Goal: Find specific page/section: Find specific page/section

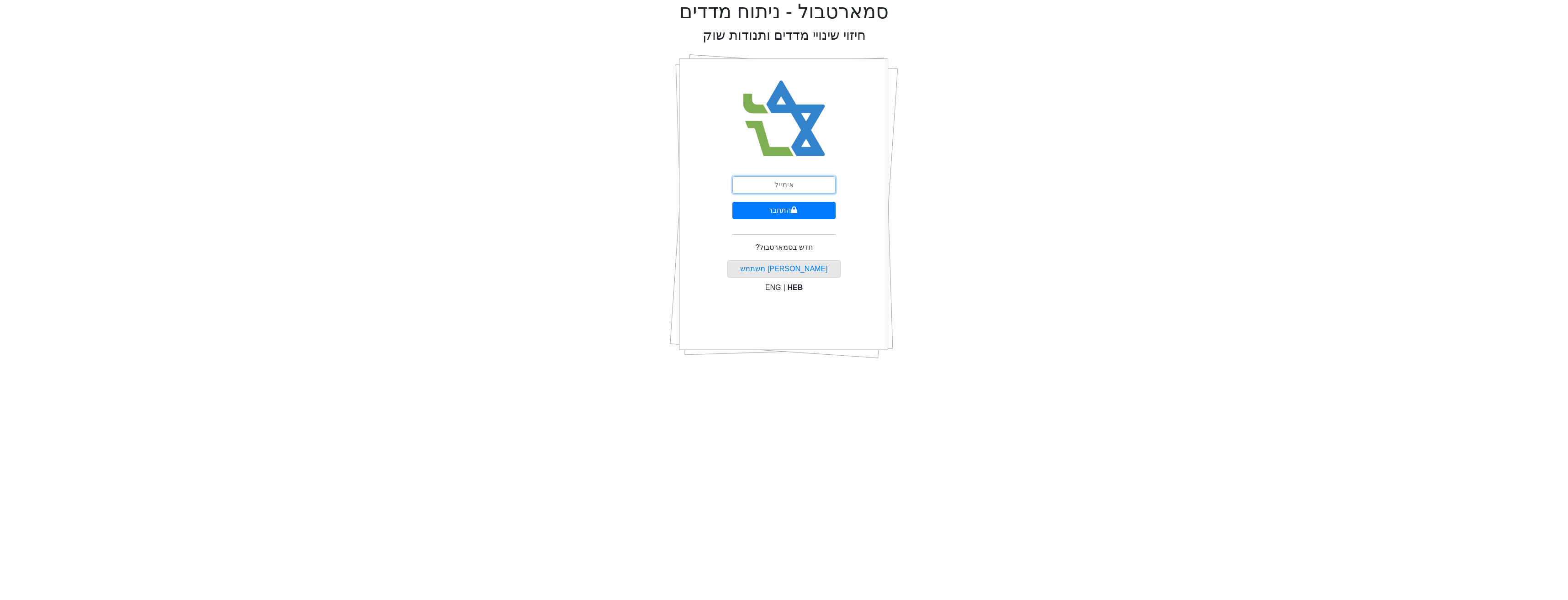
click at [751, 182] on input "email" at bounding box center [784, 184] width 103 height 17
type input "[EMAIL_ADDRESS][DOMAIN_NAME]"
click at [787, 210] on button "התחבר" at bounding box center [784, 210] width 103 height 17
click at [823, 218] on input "text" at bounding box center [784, 226] width 114 height 17
type input "790193"
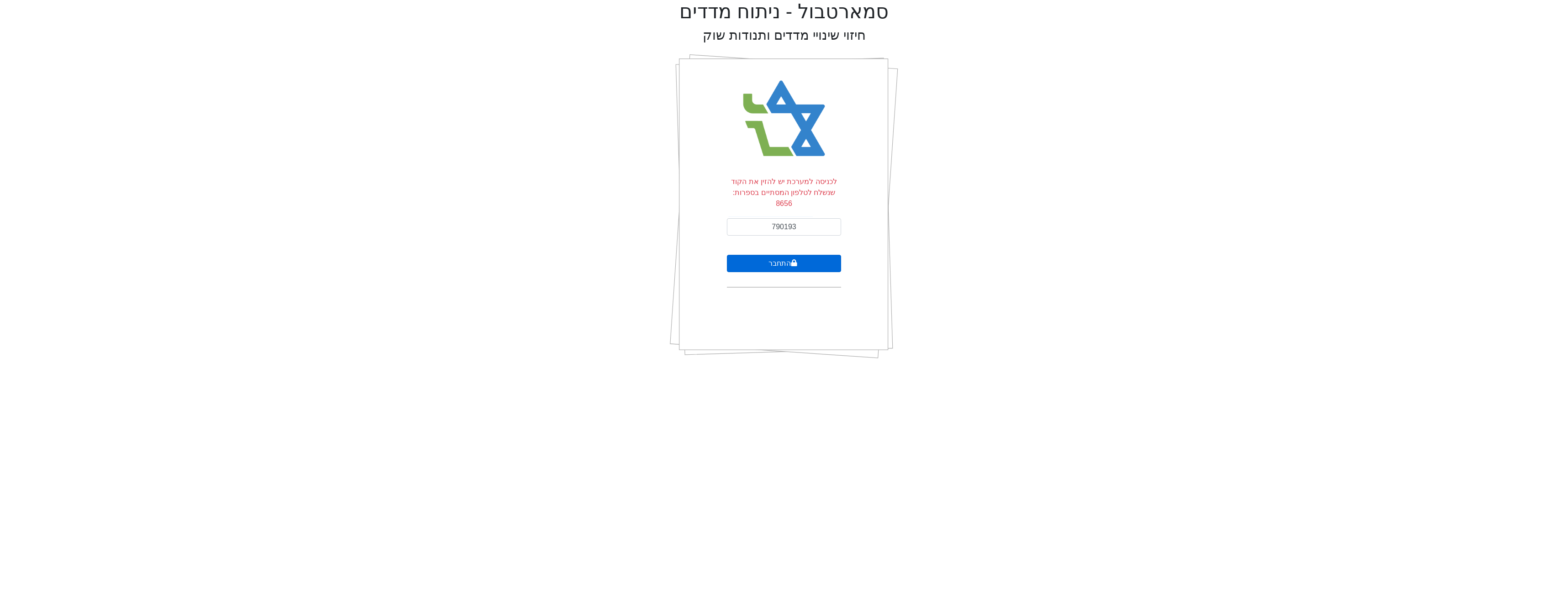
click at [826, 255] on button "התחבר" at bounding box center [784, 263] width 114 height 17
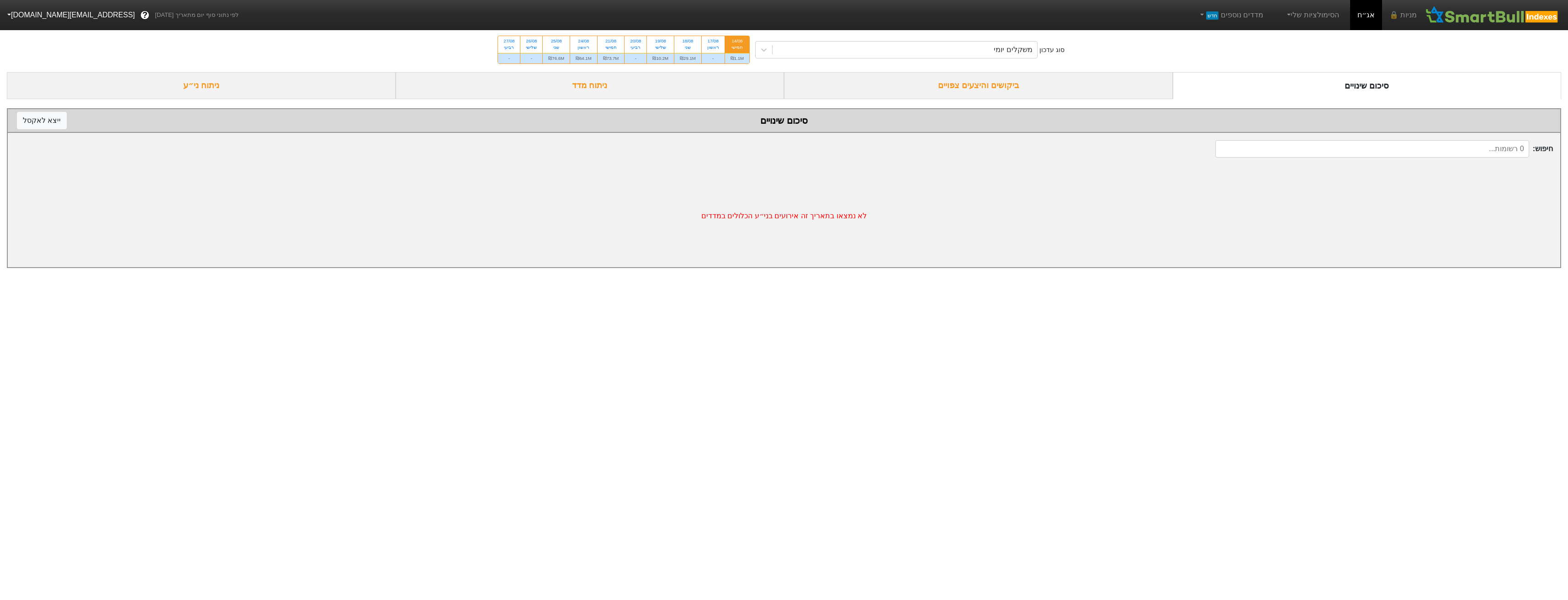
click at [942, 95] on div "ביקושים והיצעים צפויים" at bounding box center [978, 85] width 389 height 27
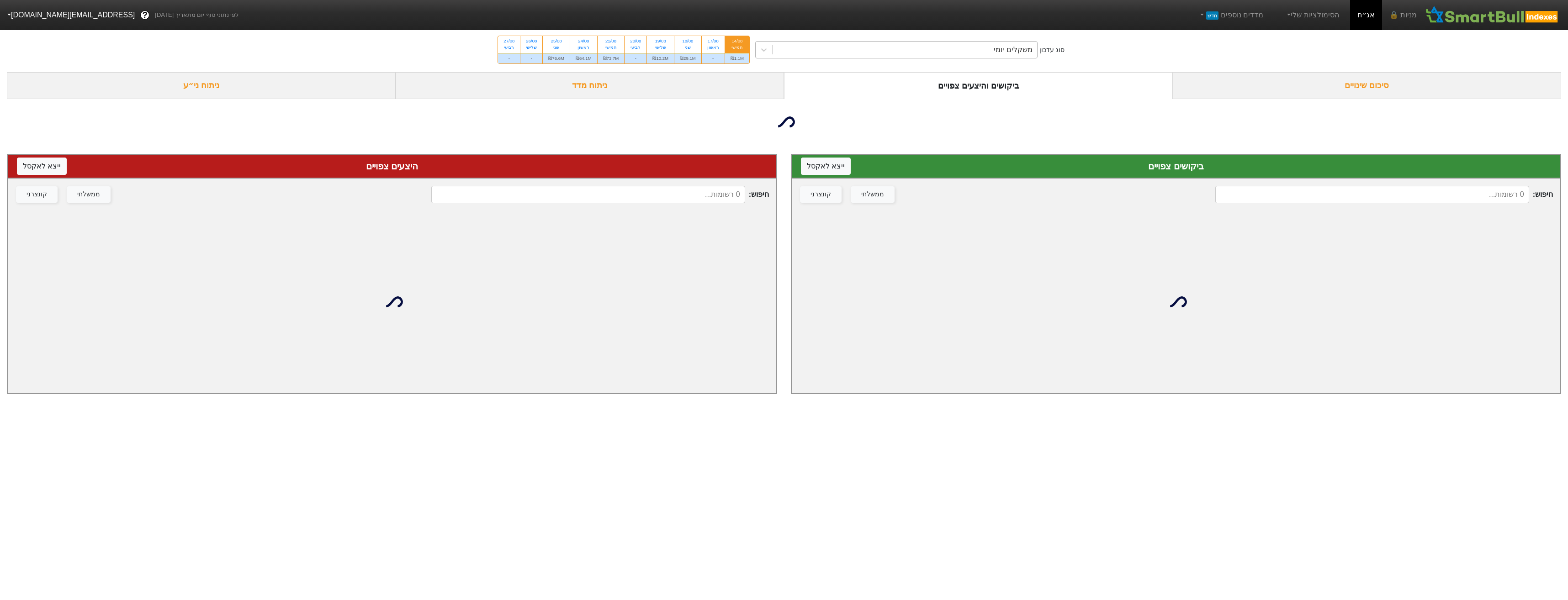
click at [945, 55] on div "משקלים יומי" at bounding box center [904, 49] width 264 height 16
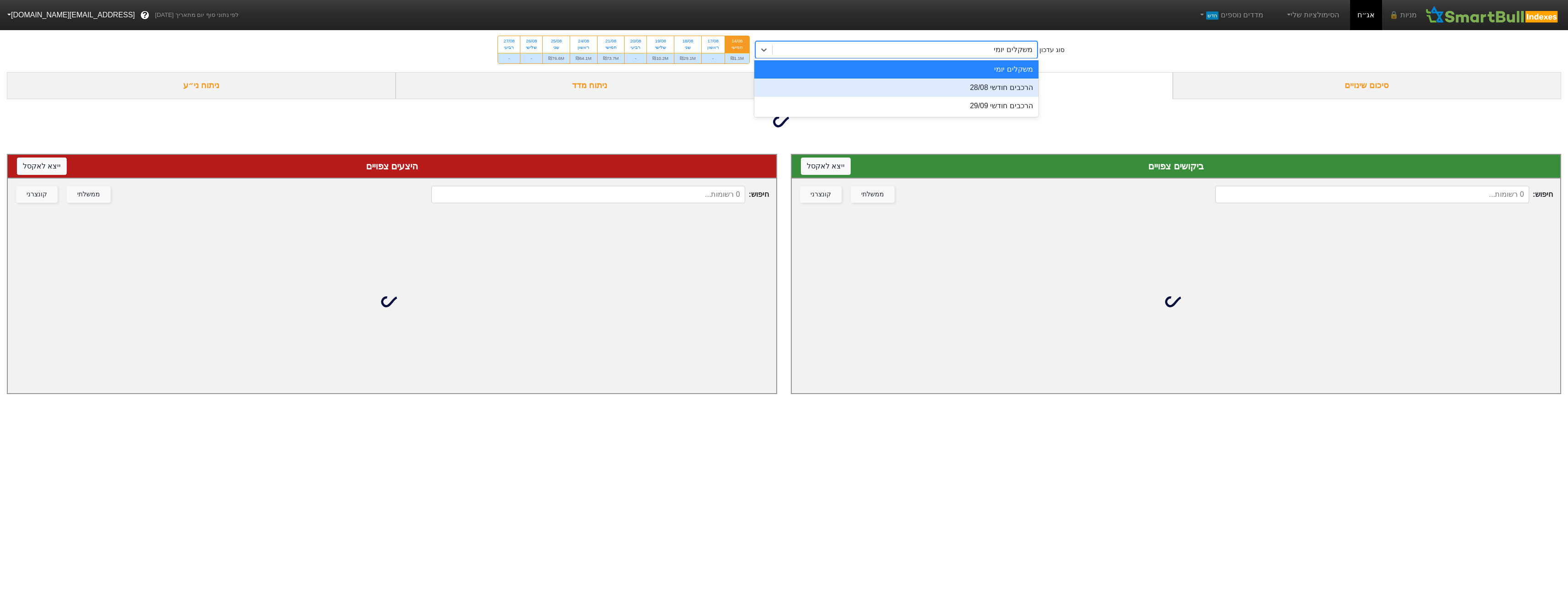
click at [945, 95] on div "הרכבים חודשי 28/08" at bounding box center [896, 88] width 284 height 18
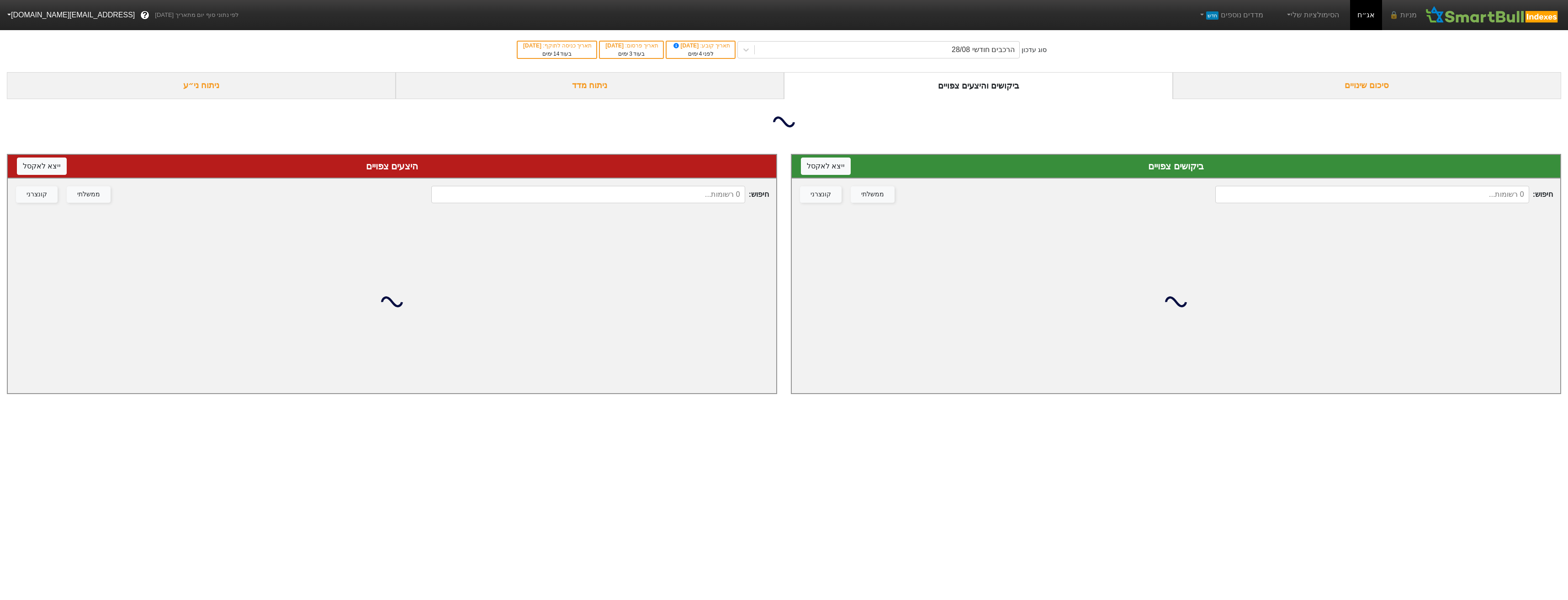
click at [663, 195] on input at bounding box center [588, 194] width 313 height 17
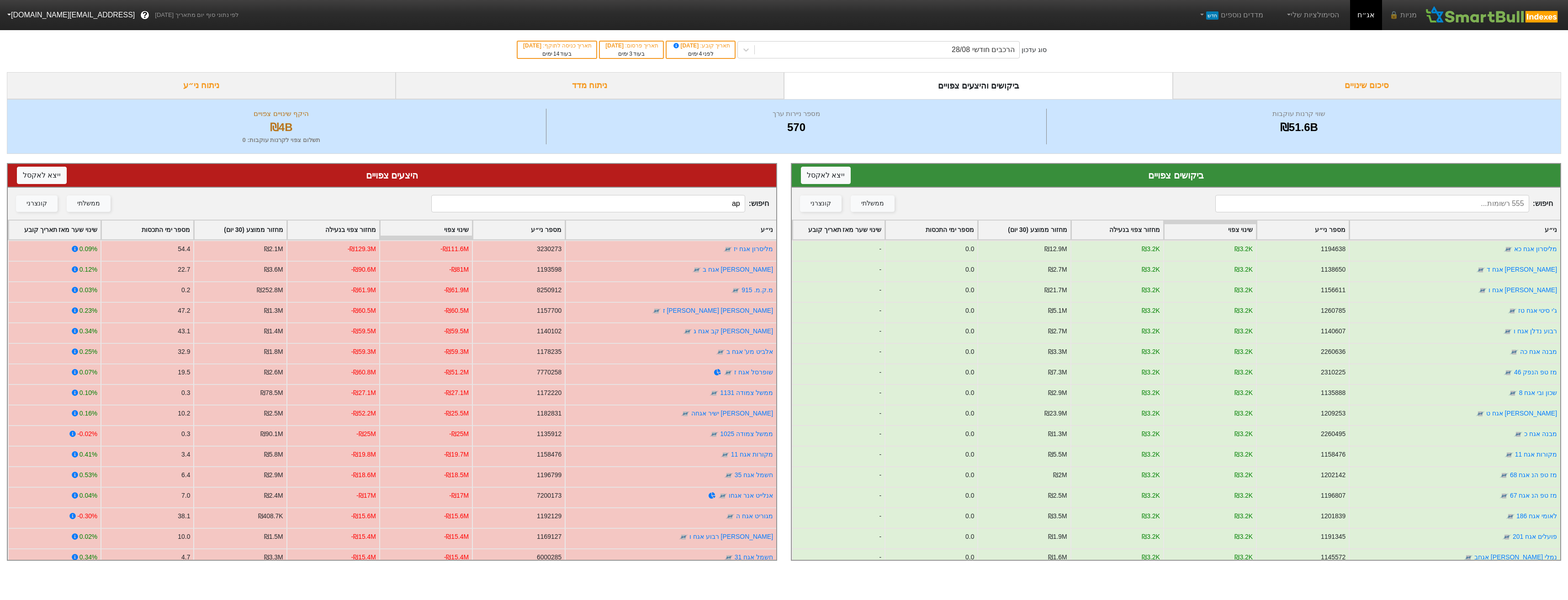
type input "a"
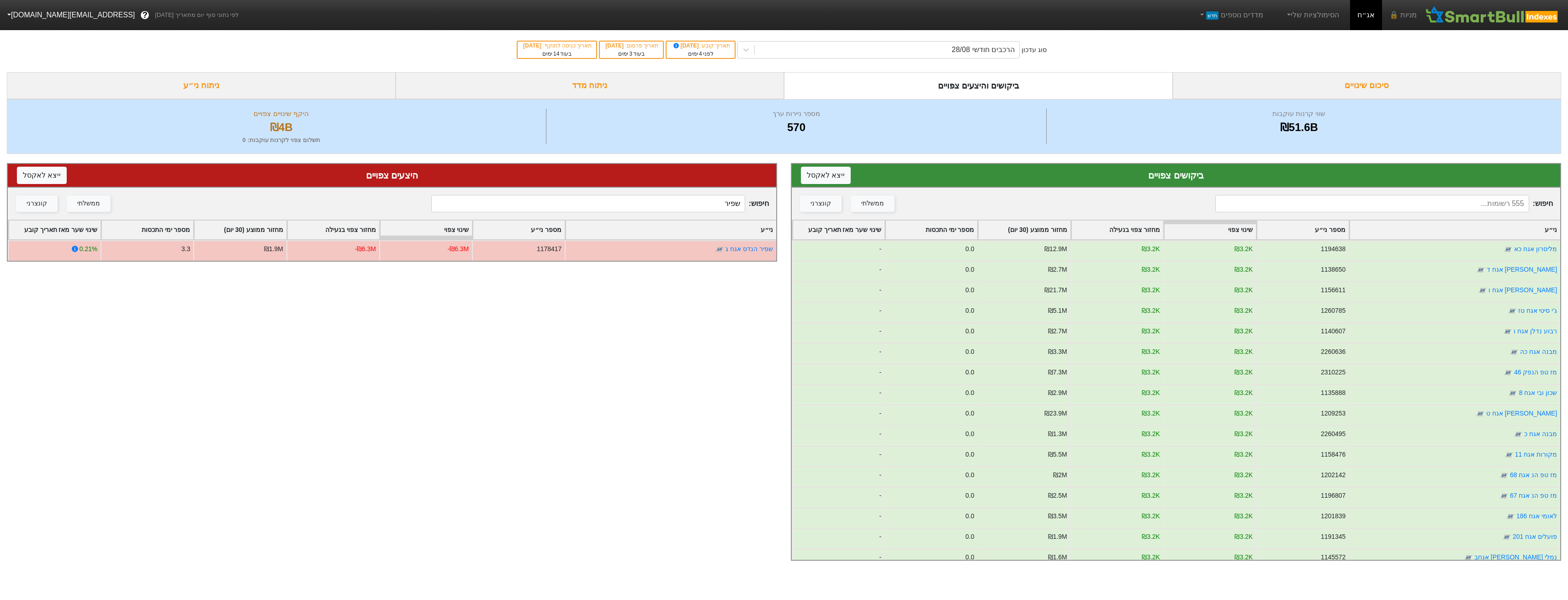
type input "שפיר"
click at [1289, 201] on input at bounding box center [1372, 203] width 313 height 17
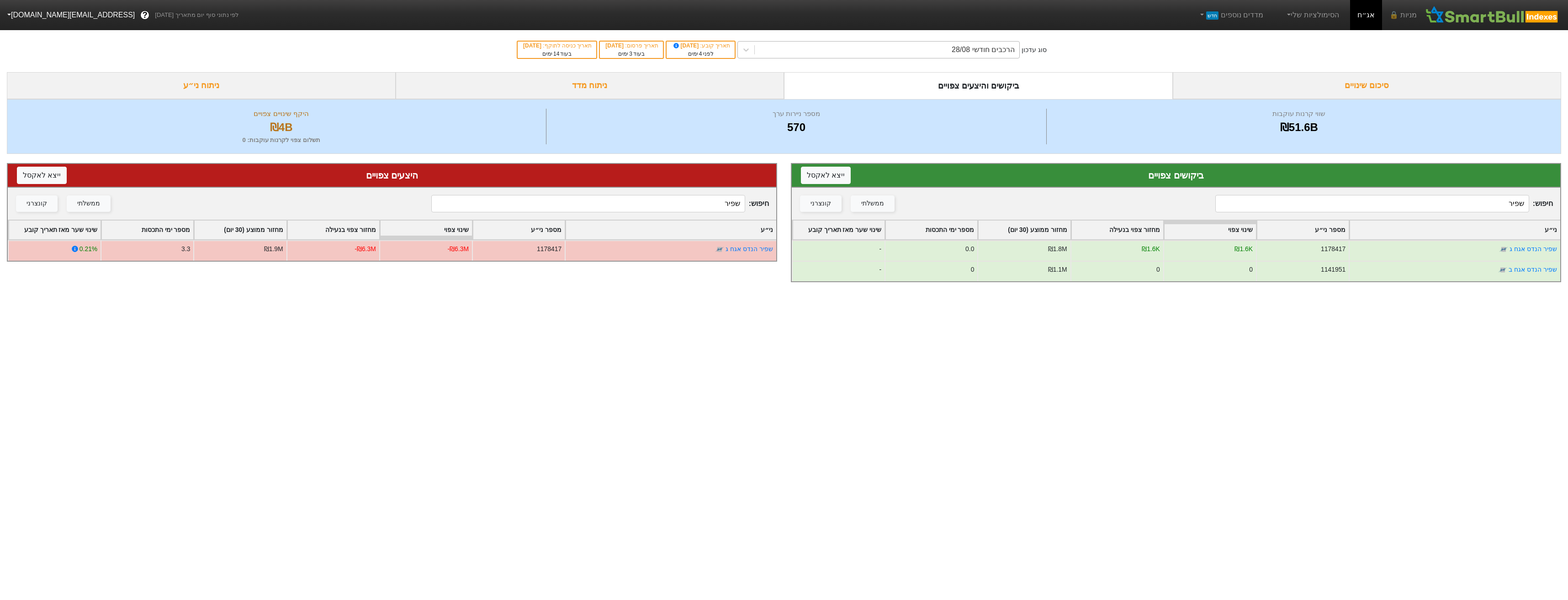
type input "שפיר"
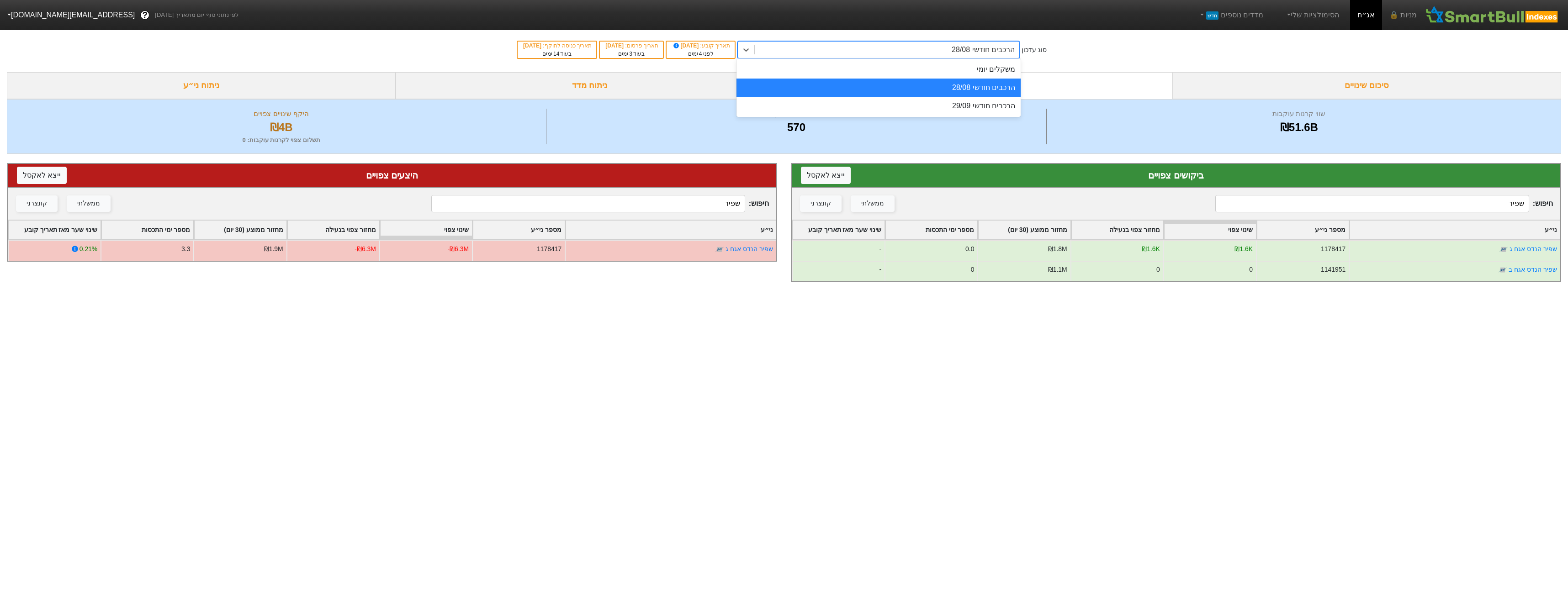
click at [939, 46] on div "הרכבים חודשי 28/08" at bounding box center [886, 49] width 264 height 16
click at [960, 109] on div "הרכבים חודשי 29/09" at bounding box center [878, 106] width 284 height 18
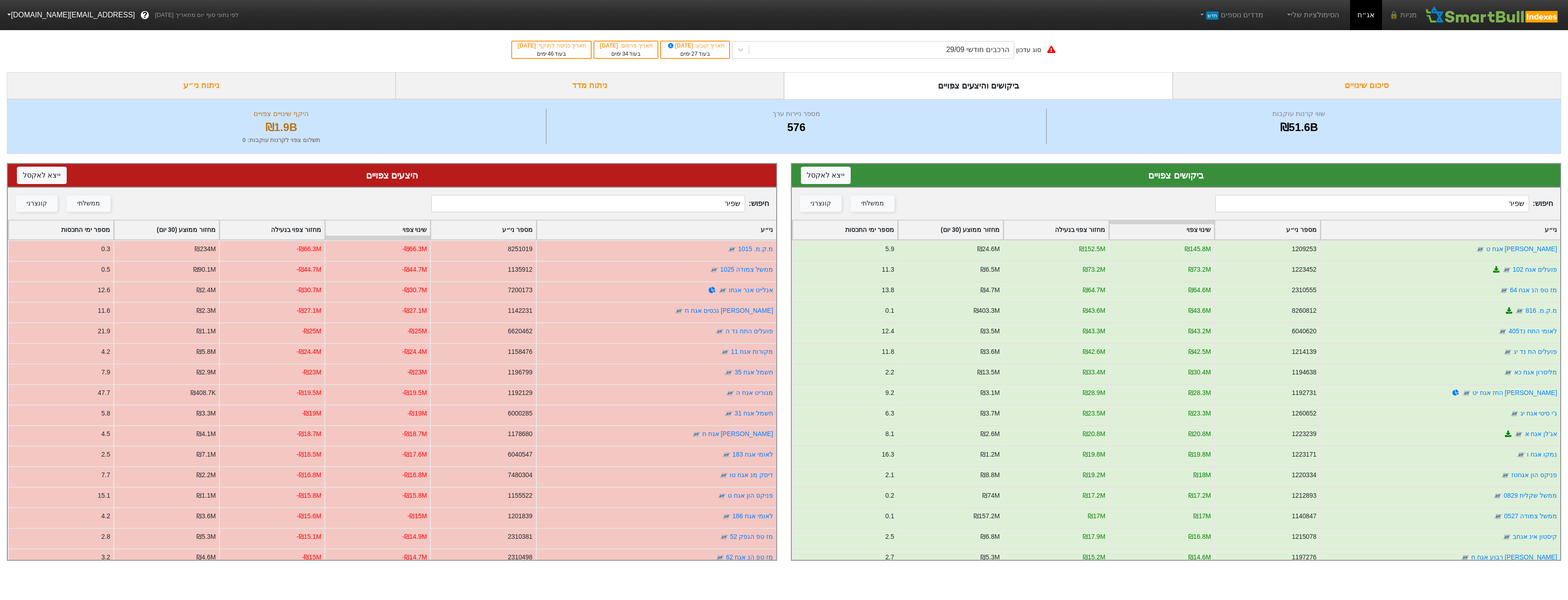
click at [709, 205] on input "שפיר" at bounding box center [588, 203] width 313 height 17
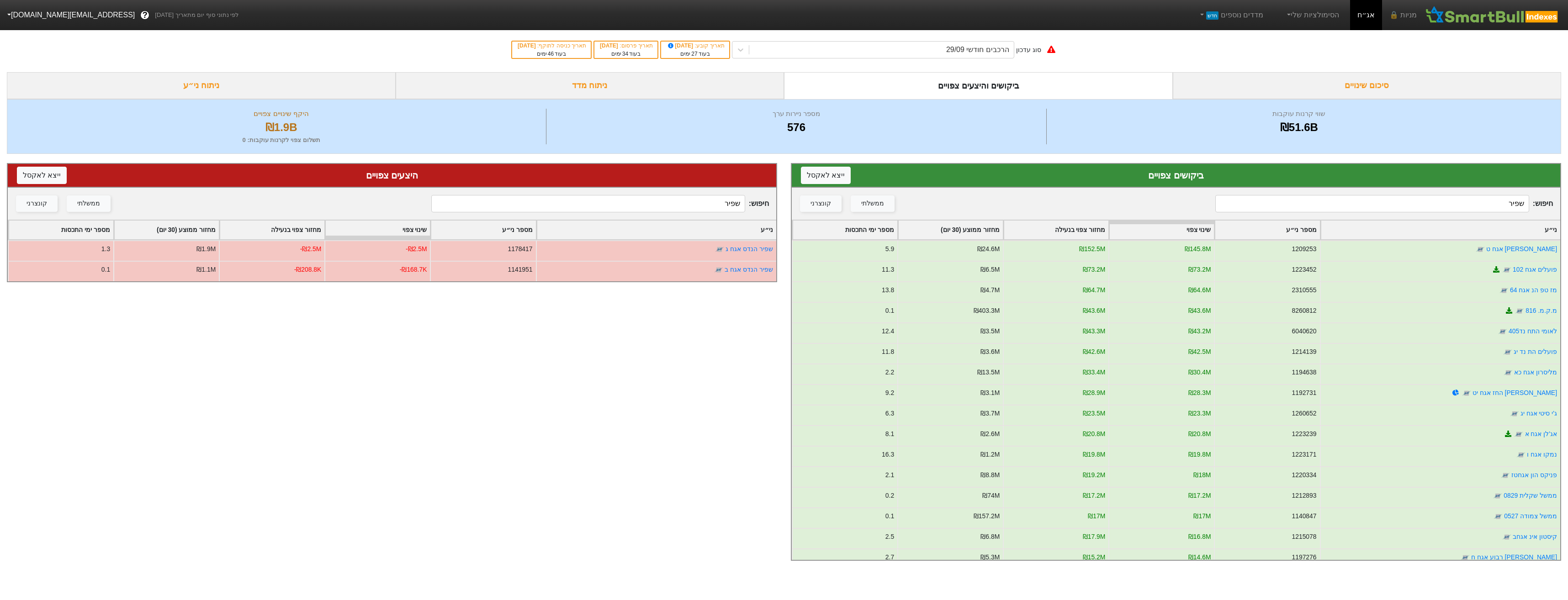
click at [1007, 38] on div "סוג עדכון הרכבים חודשי 29/09 תאריך קובע : 10/09/2025 בעוד 27 ימים תאריך פרסום :…" at bounding box center [784, 50] width 1568 height 45
click at [1007, 47] on div "הרכבים חודשי 29/09" at bounding box center [978, 49] width 63 height 11
click at [957, 53] on div "הרכבים חודשי 29/09" at bounding box center [881, 49] width 264 height 16
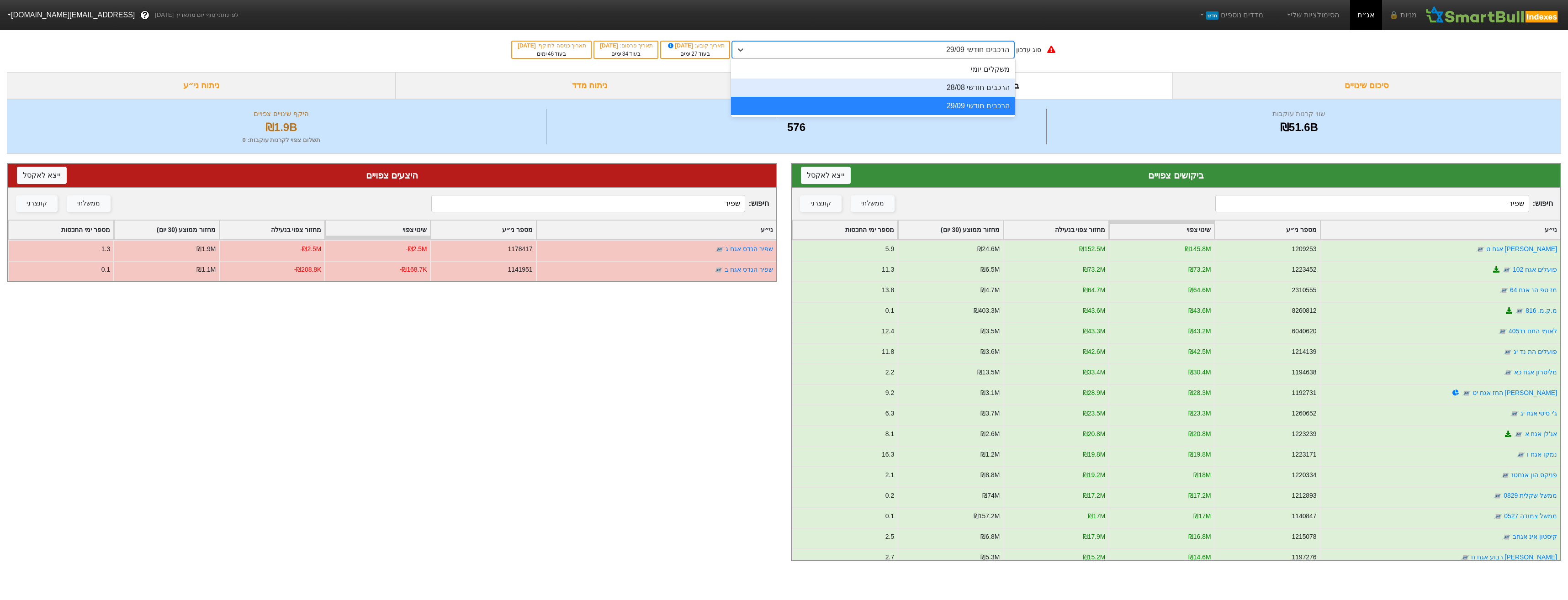
click at [959, 86] on div "הרכבים חודשי 28/08" at bounding box center [873, 88] width 284 height 18
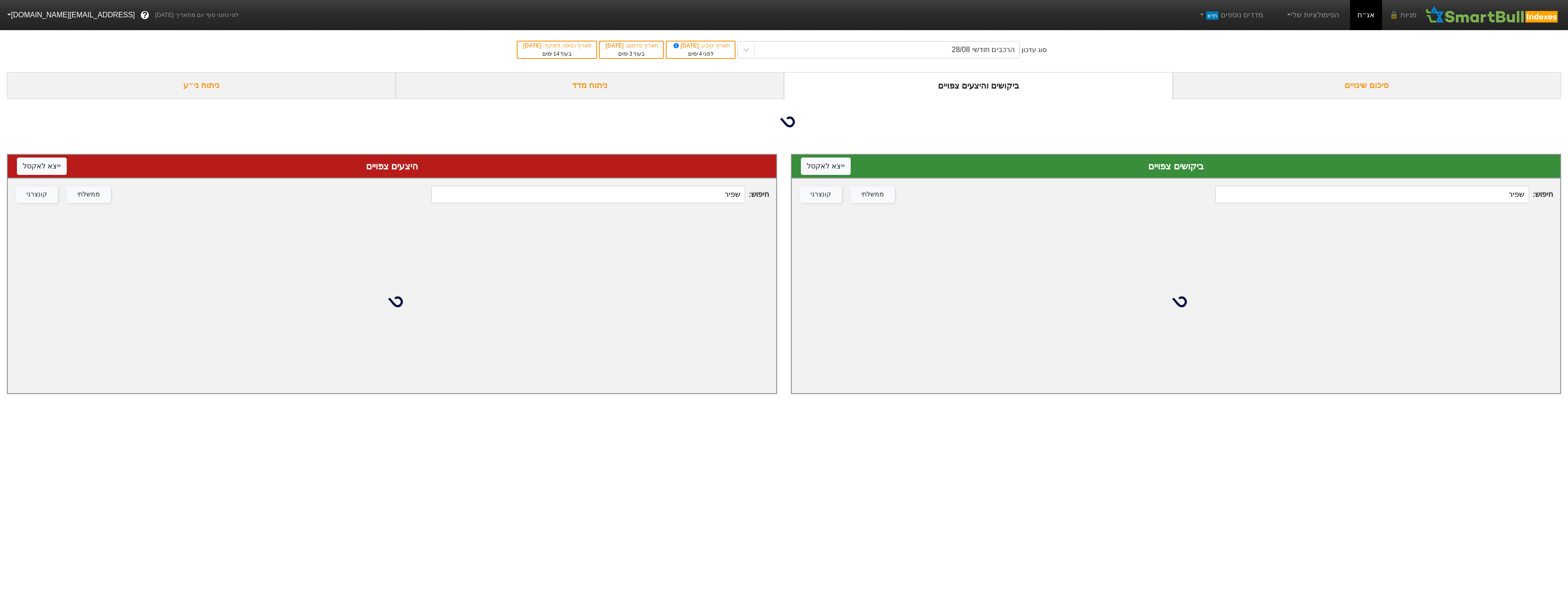
click at [724, 193] on input "שפיר" at bounding box center [588, 194] width 313 height 17
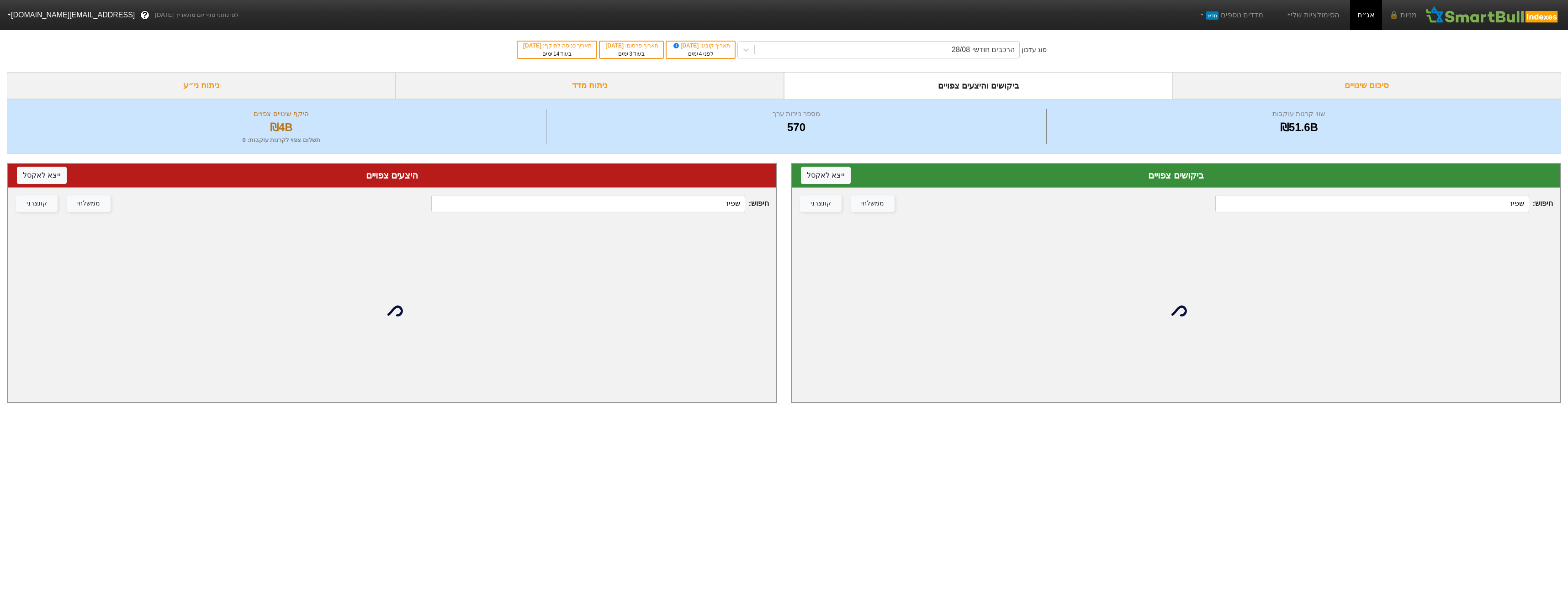
click at [724, 193] on div "חיפוש : שפיר ממשלתי קונצרני" at bounding box center [392, 204] width 769 height 32
click at [725, 193] on div "חיפוש : שפיר ממשלתי קונצרני" at bounding box center [392, 204] width 769 height 32
drag, startPoint x: 725, startPoint y: 193, endPoint x: 731, endPoint y: 202, distance: 10.8
click at [731, 202] on input "שפיר" at bounding box center [588, 203] width 313 height 17
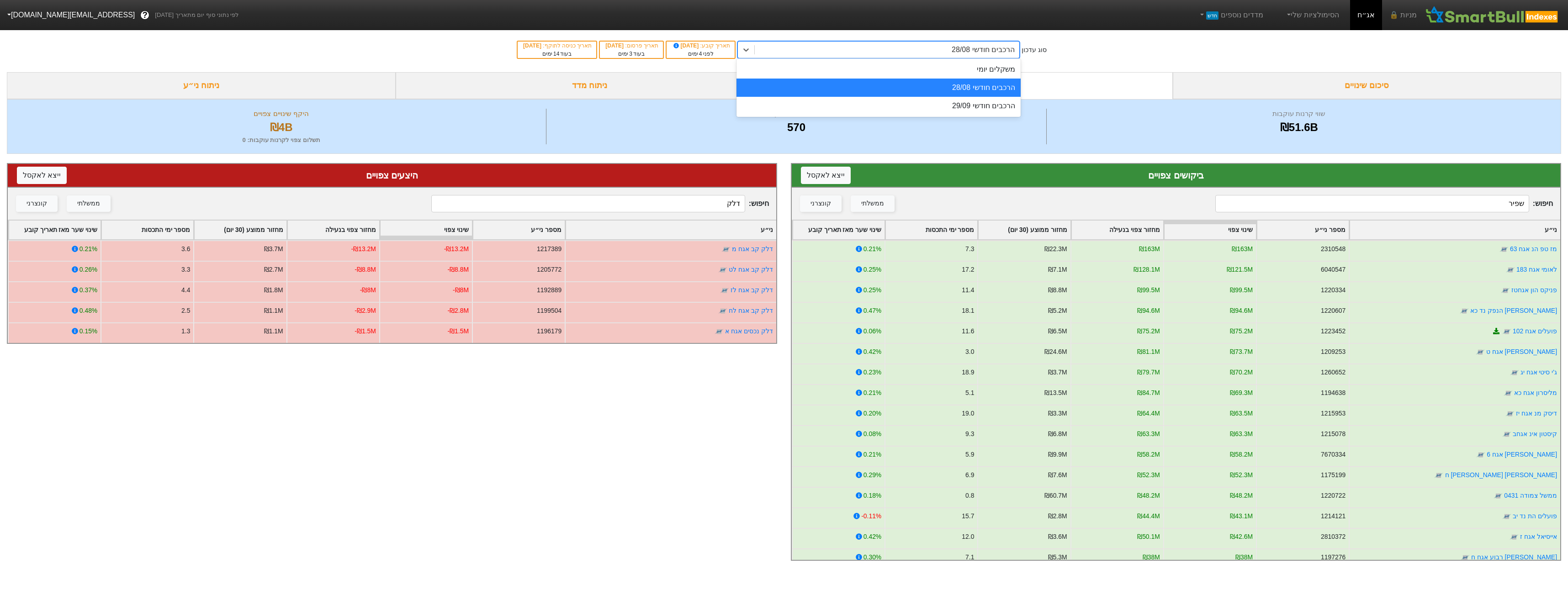
drag, startPoint x: 831, startPoint y: 46, endPoint x: 829, endPoint y: 57, distance: 11.2
click at [829, 49] on div "הרכבים חודשי 28/08" at bounding box center [886, 49] width 264 height 16
click at [830, 105] on div "הרכבים חודשי 29/09" at bounding box center [878, 106] width 284 height 18
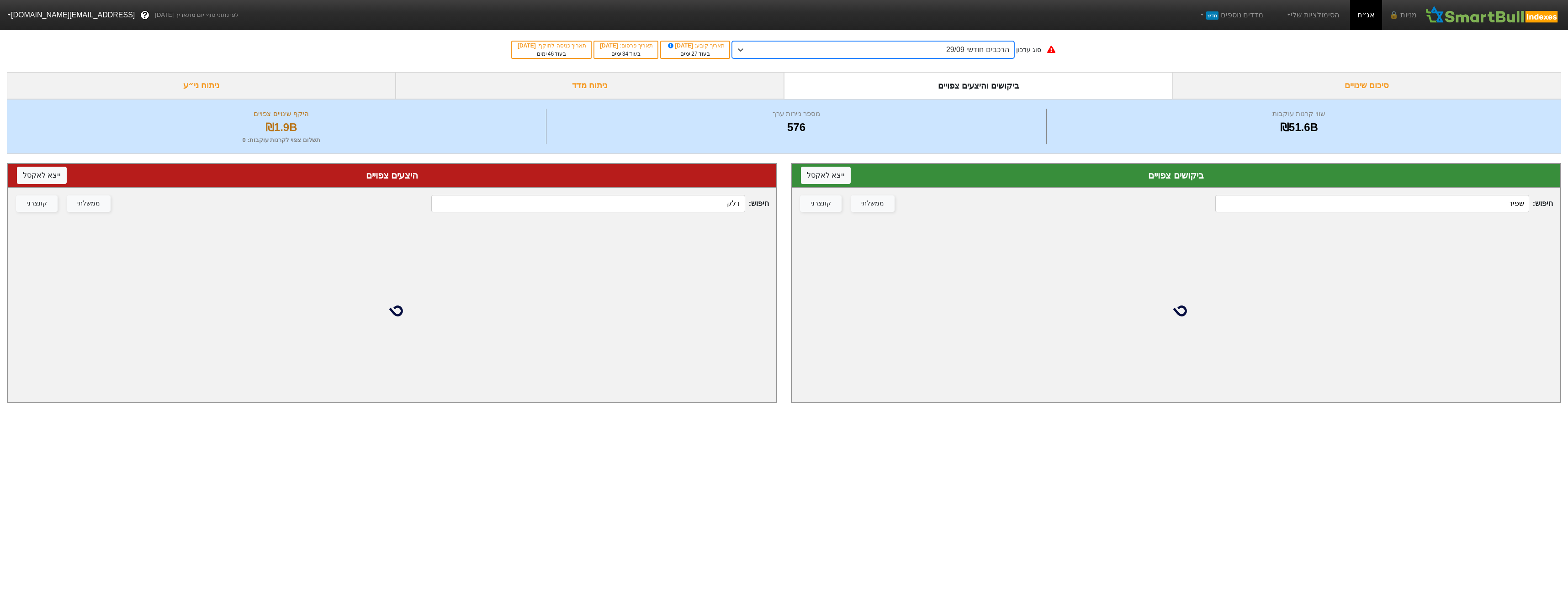
click at [707, 193] on div "חיפוש : דלק ממשלתי קונצרני" at bounding box center [392, 204] width 769 height 32
click at [712, 211] on input "דלק" at bounding box center [588, 203] width 313 height 17
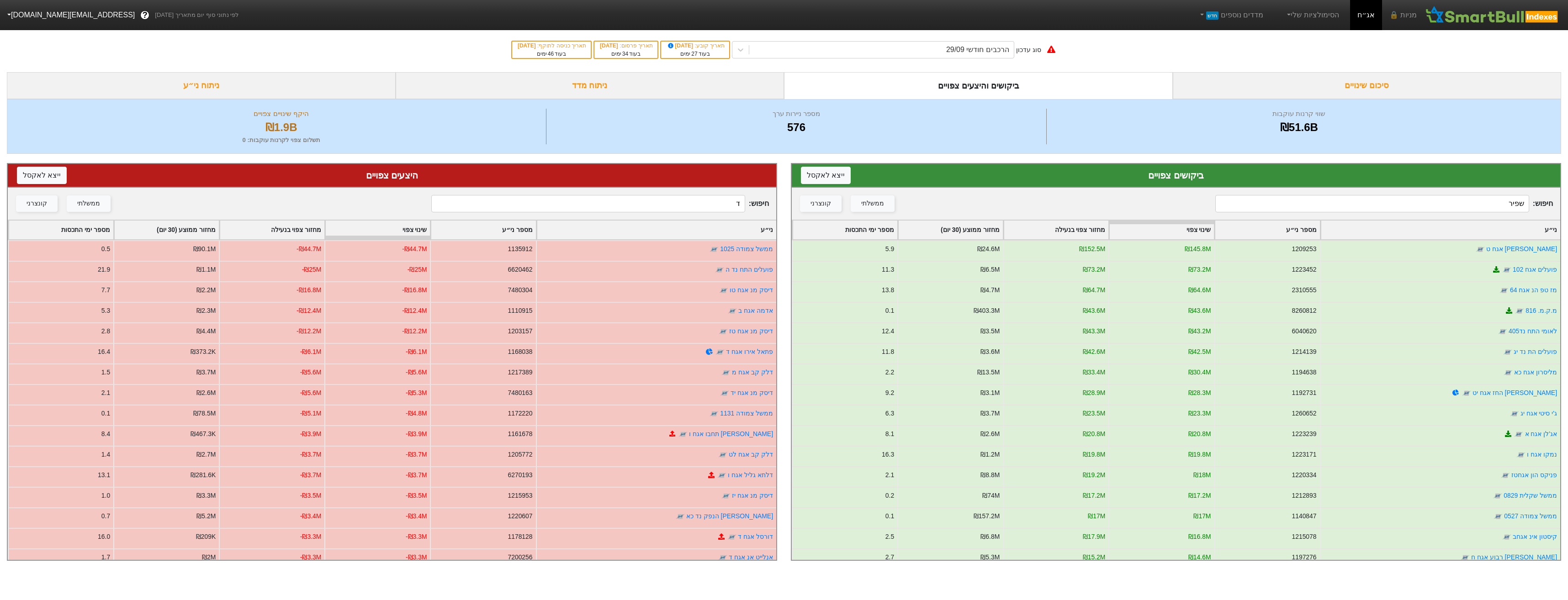
type input "ד"
